Goal: Task Accomplishment & Management: Manage account settings

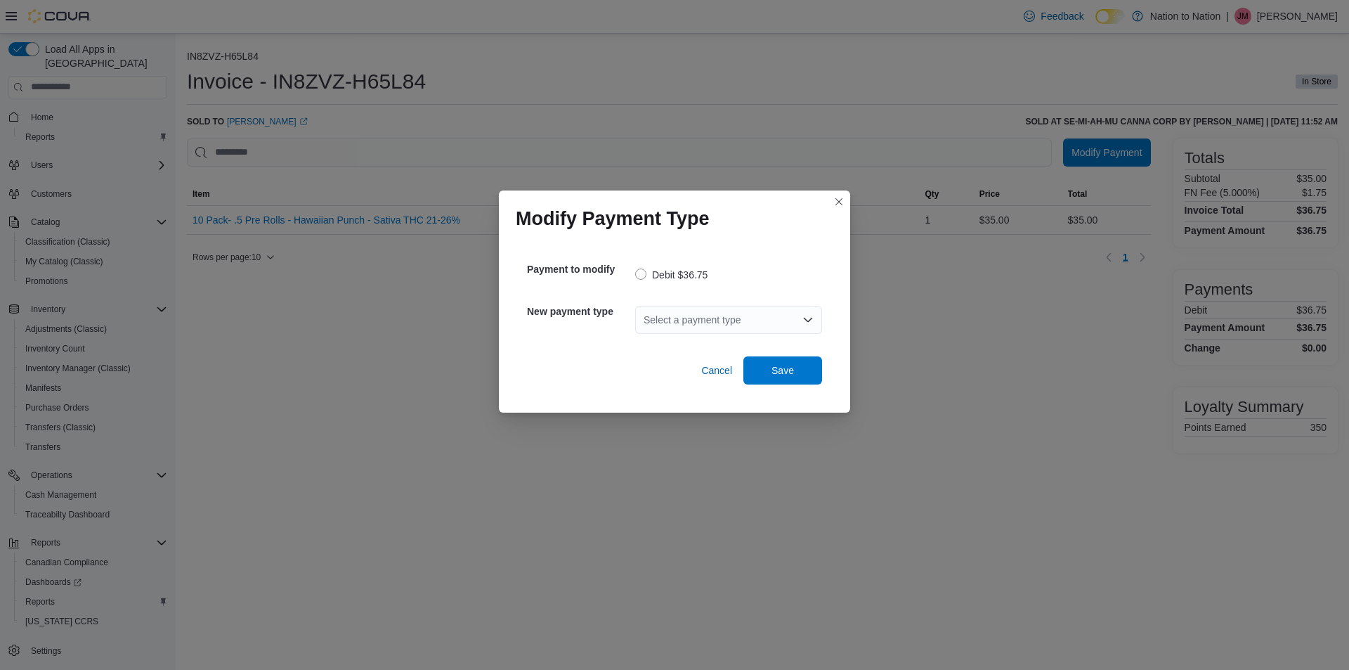
click at [710, 318] on div "Select a payment type" at bounding box center [728, 320] width 187 height 28
click at [677, 344] on span "Cash" at bounding box center [737, 344] width 153 height 14
click at [782, 368] on span "Save" at bounding box center [783, 370] width 22 height 14
